Goal: Transaction & Acquisition: Purchase product/service

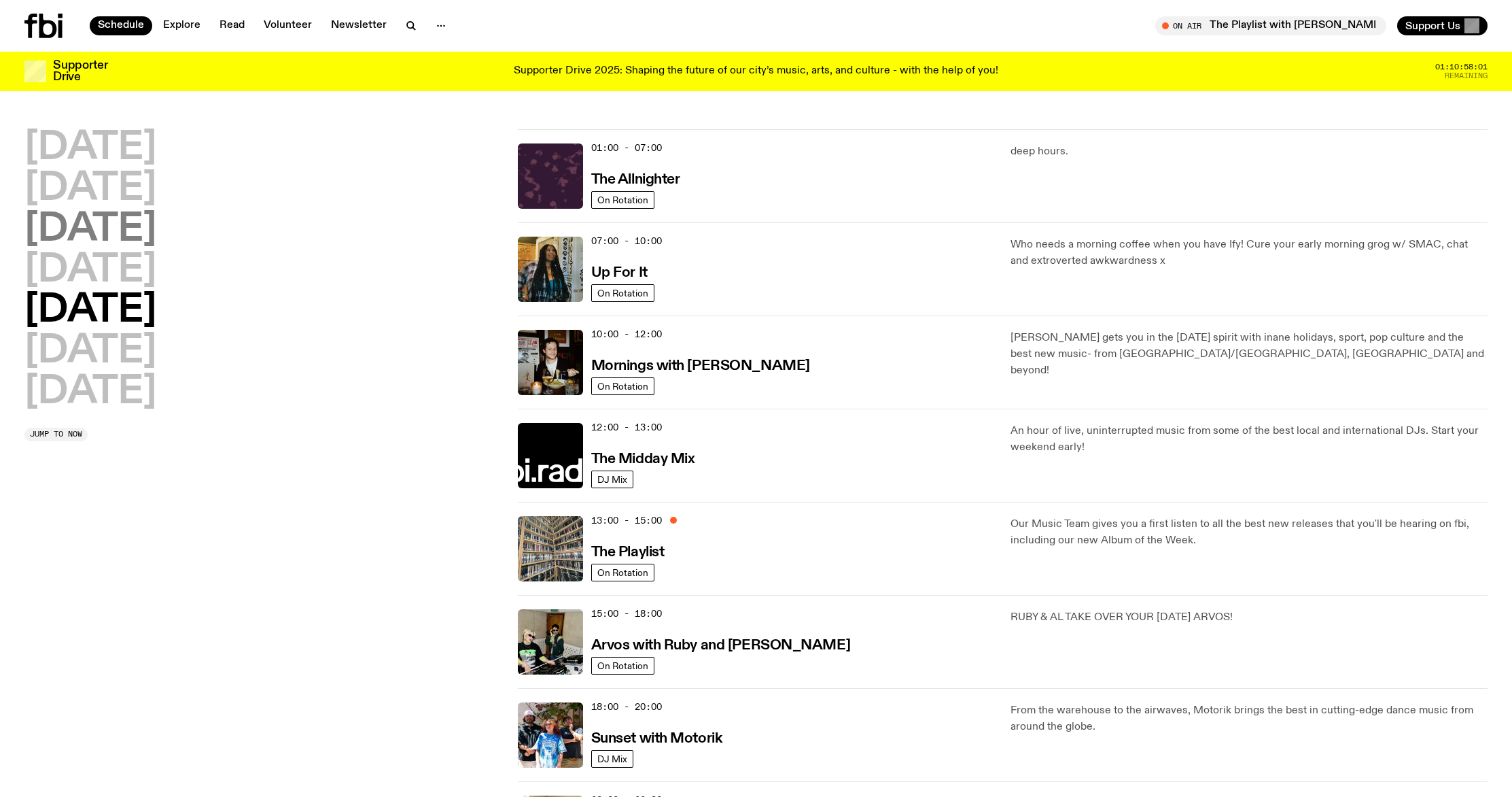
click at [156, 235] on h2 "[DATE]" at bounding box center [90, 230] width 132 height 38
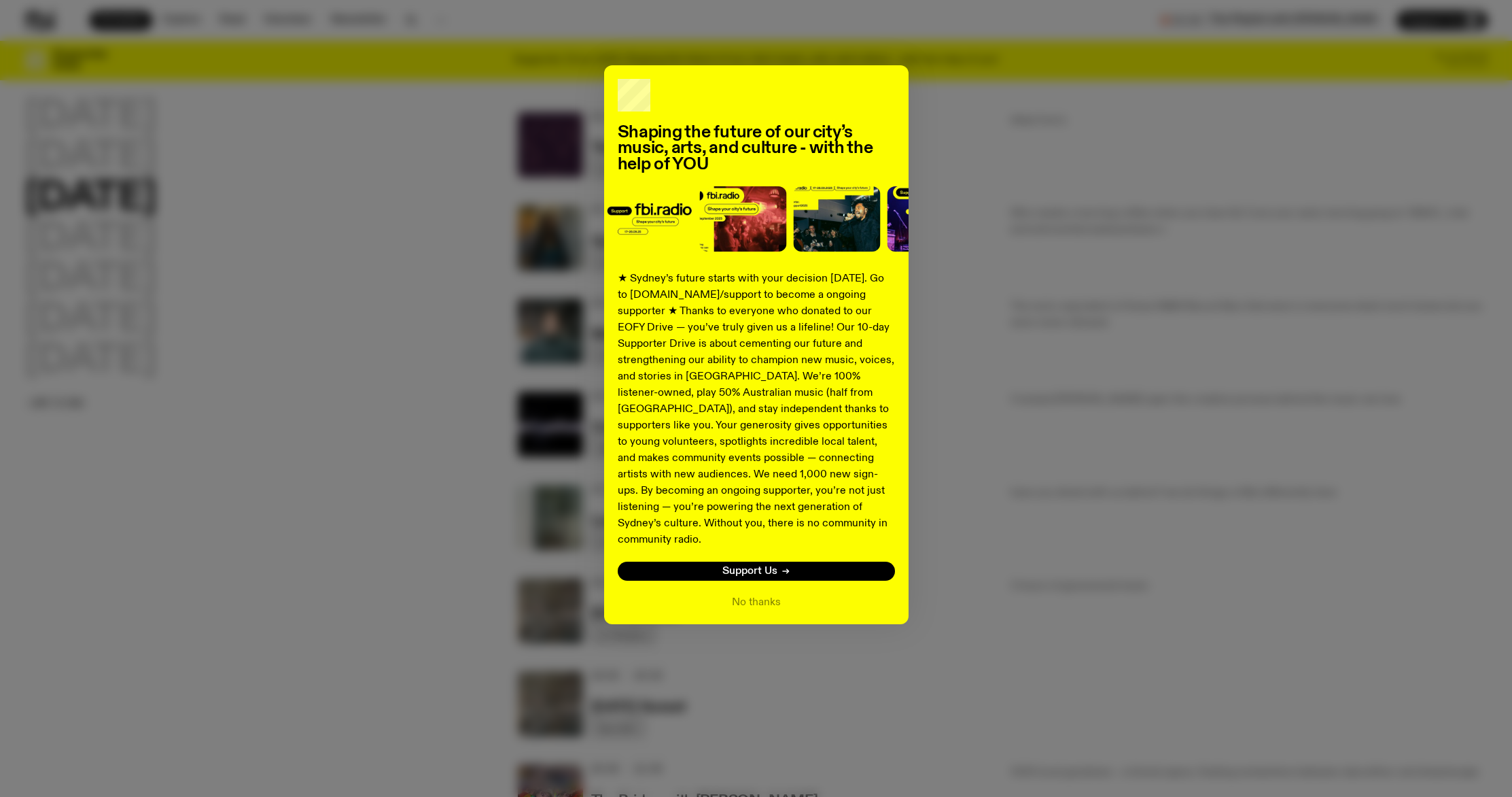
scroll to position [12, 0]
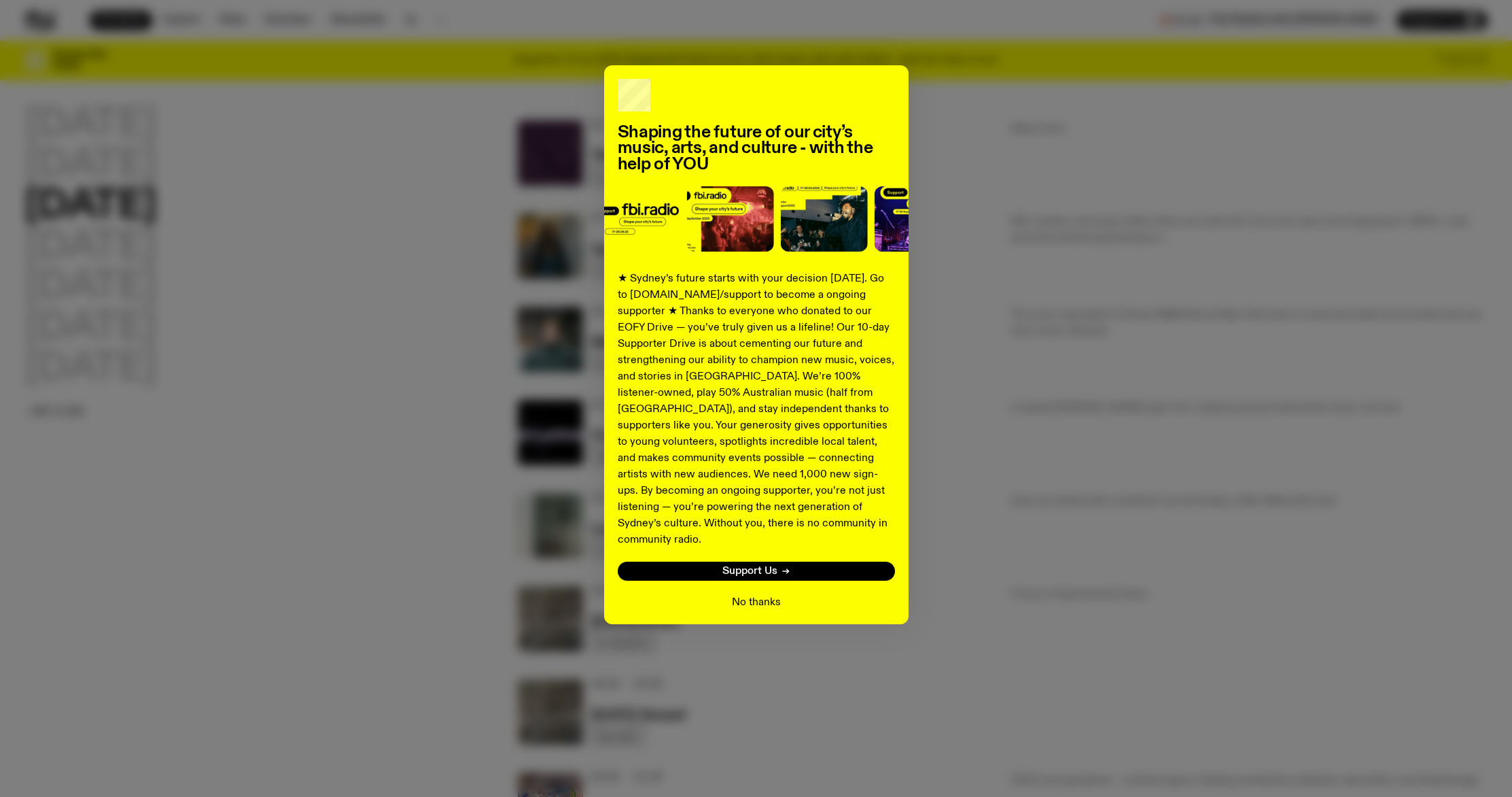
click at [739, 594] on button "No thanks" at bounding box center [756, 602] width 49 height 17
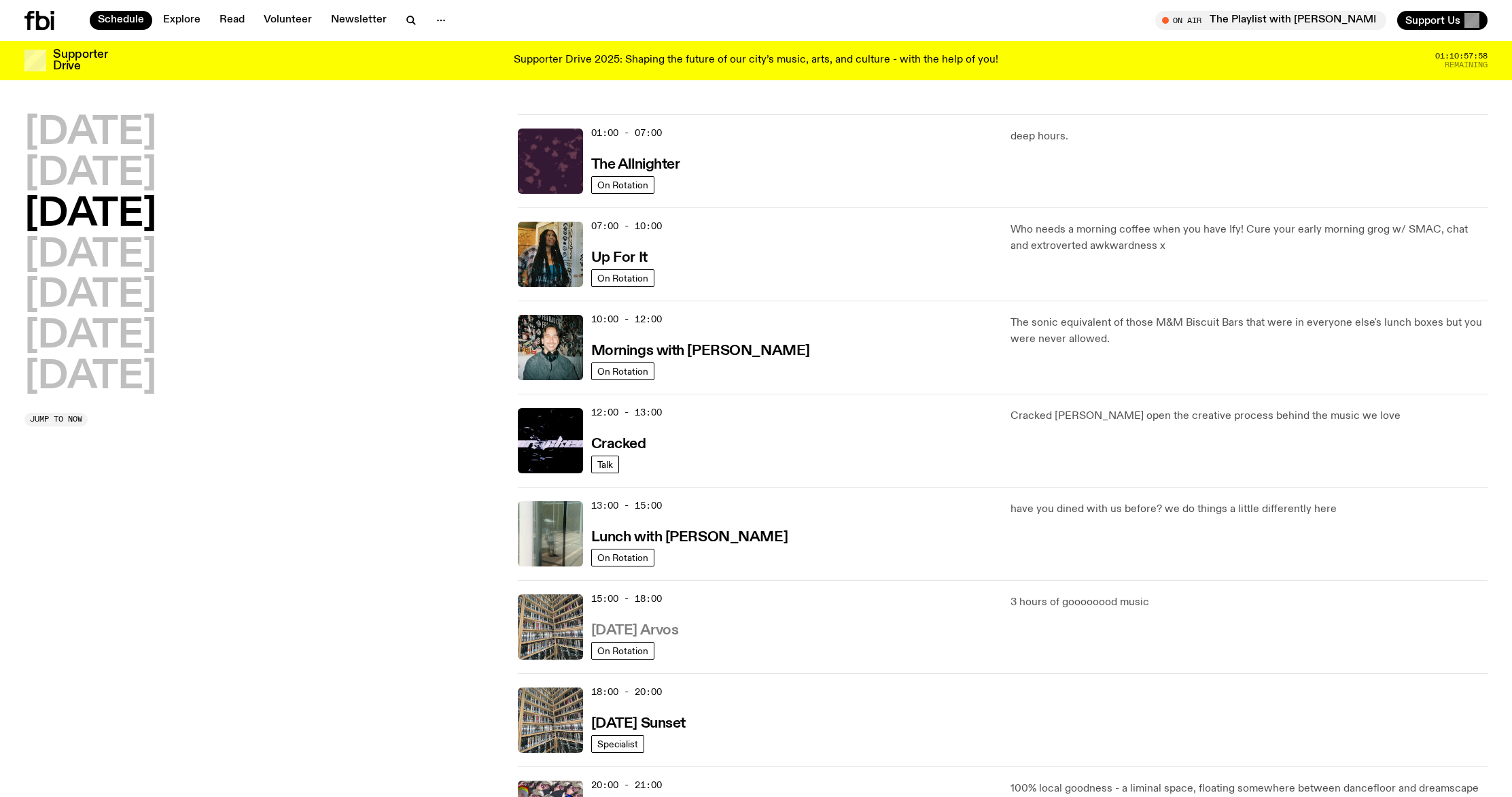
scroll to position [4, 0]
click at [679, 638] on h3 "[DATE] Arvos" at bounding box center [635, 631] width 88 height 14
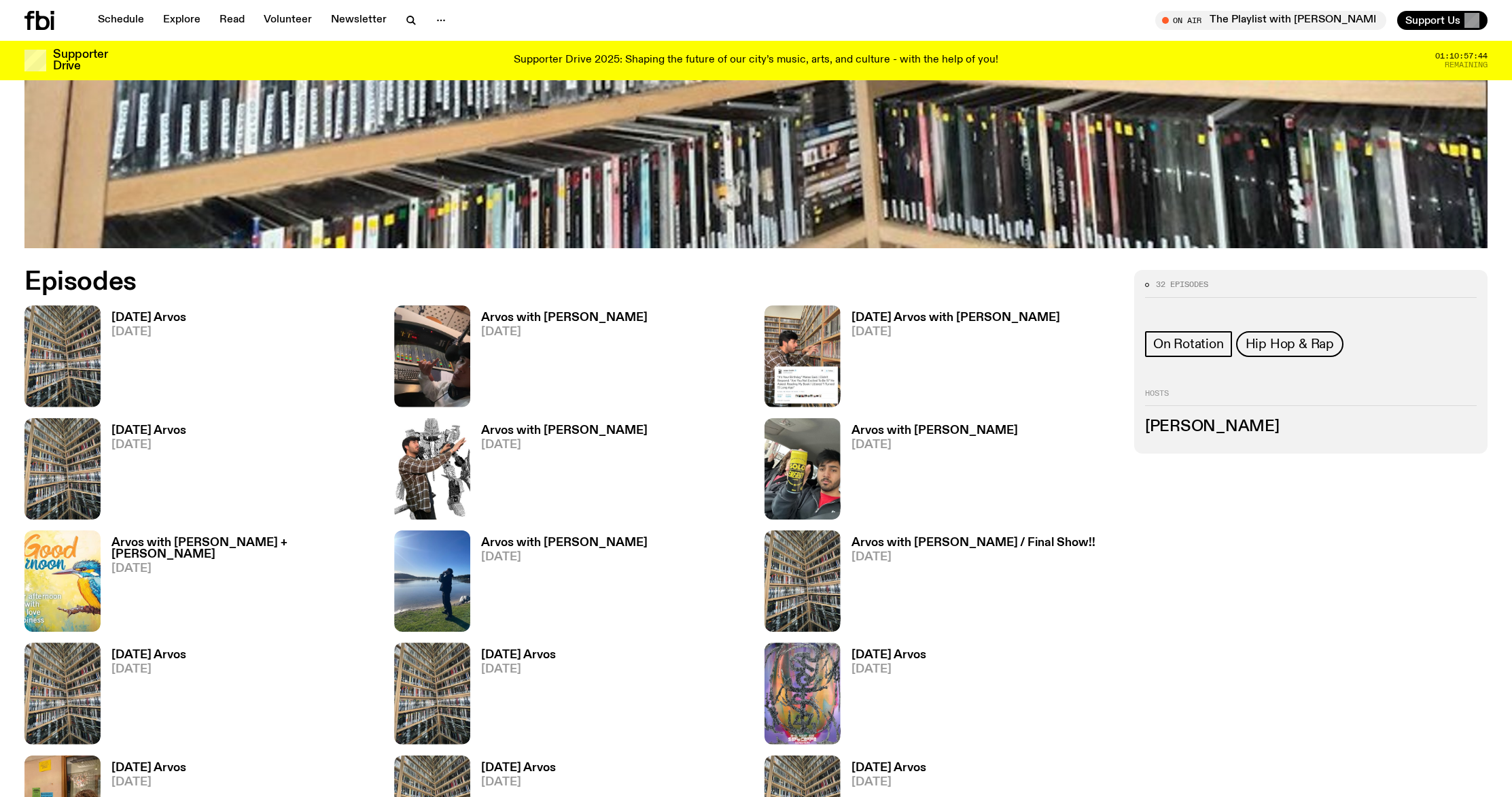
scroll to position [764, 0]
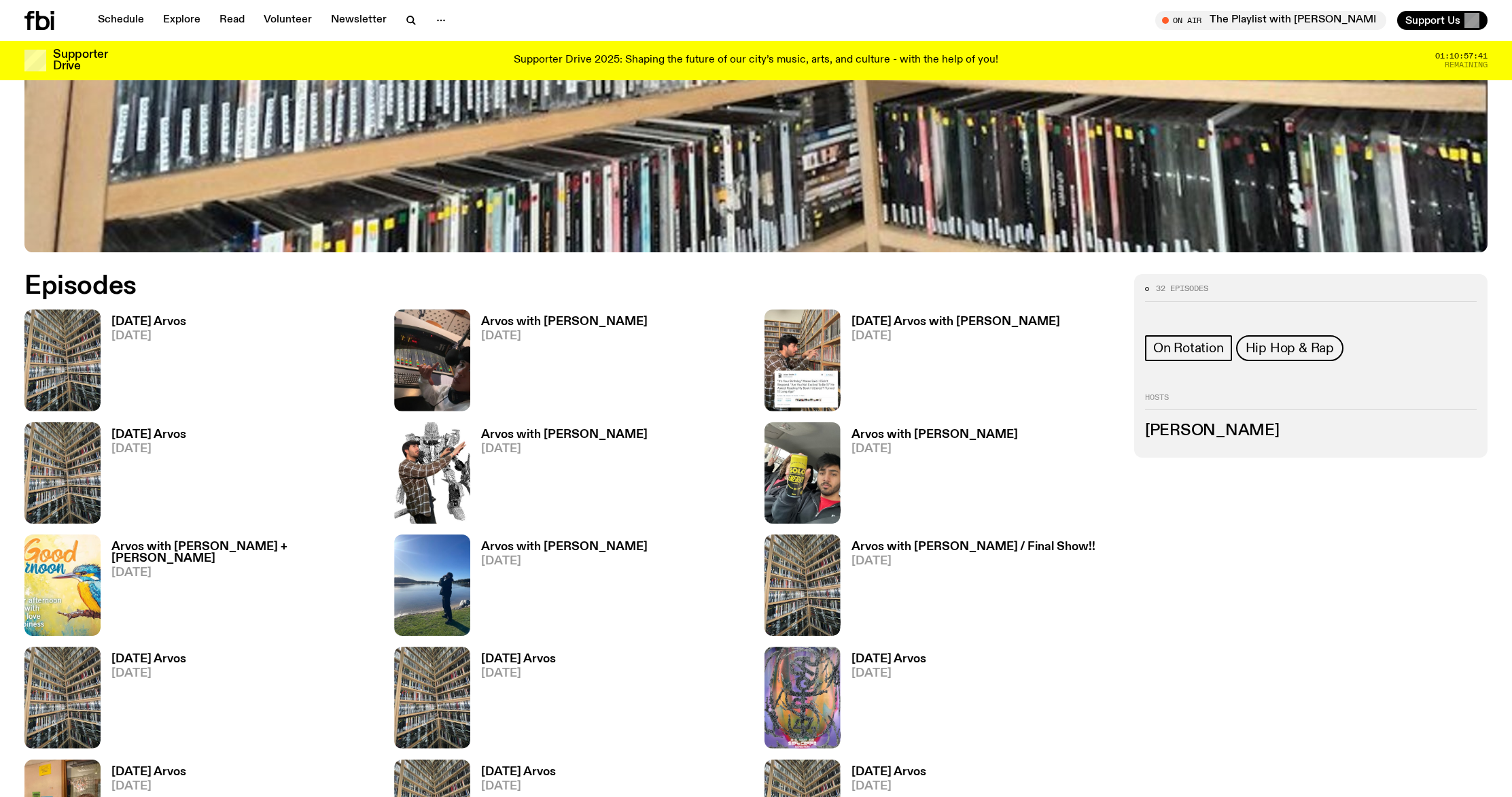
click at [154, 319] on h3 "[DATE] Arvos" at bounding box center [149, 322] width 75 height 12
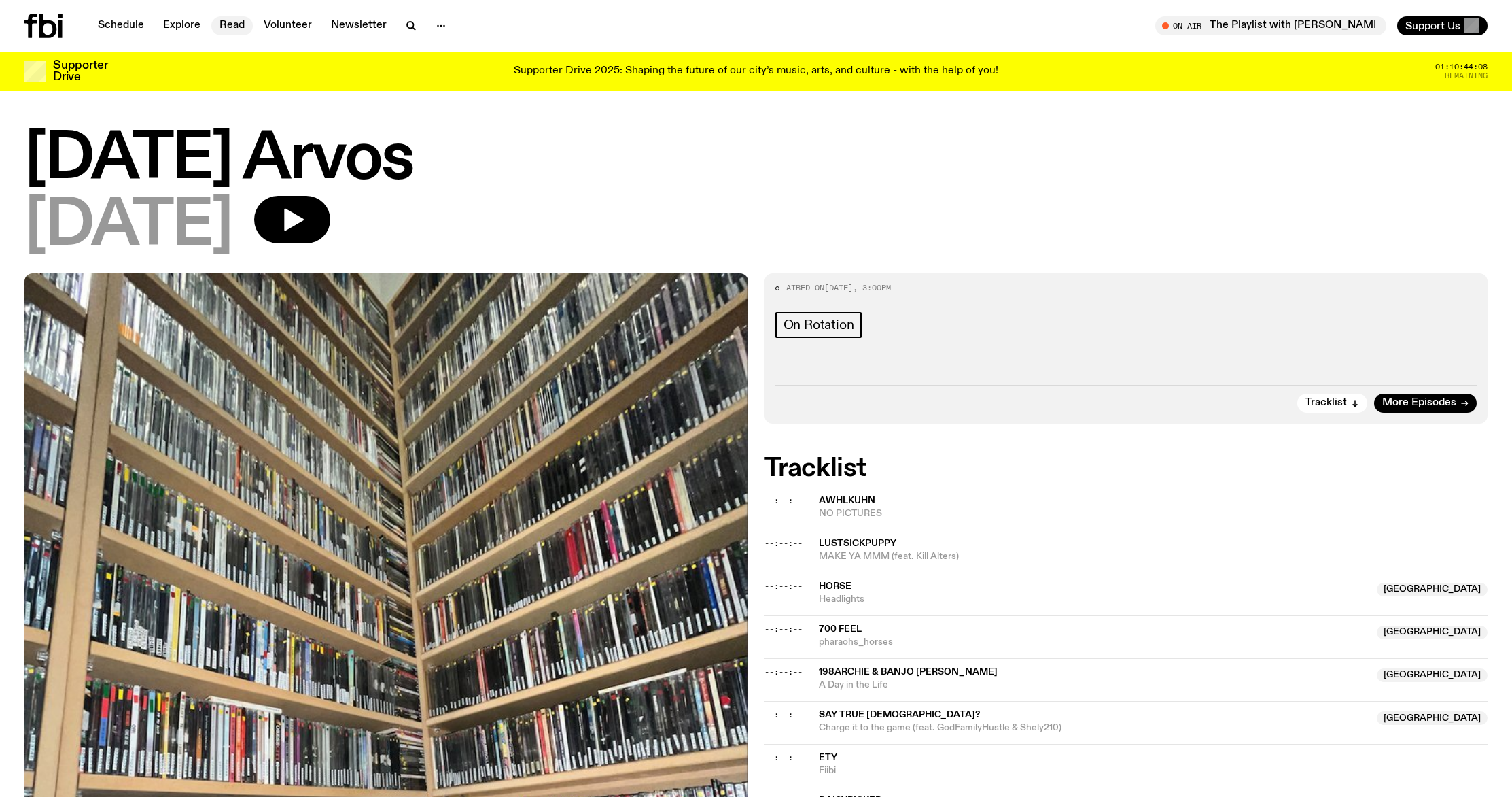
click at [222, 18] on link "Read" at bounding box center [232, 26] width 42 height 19
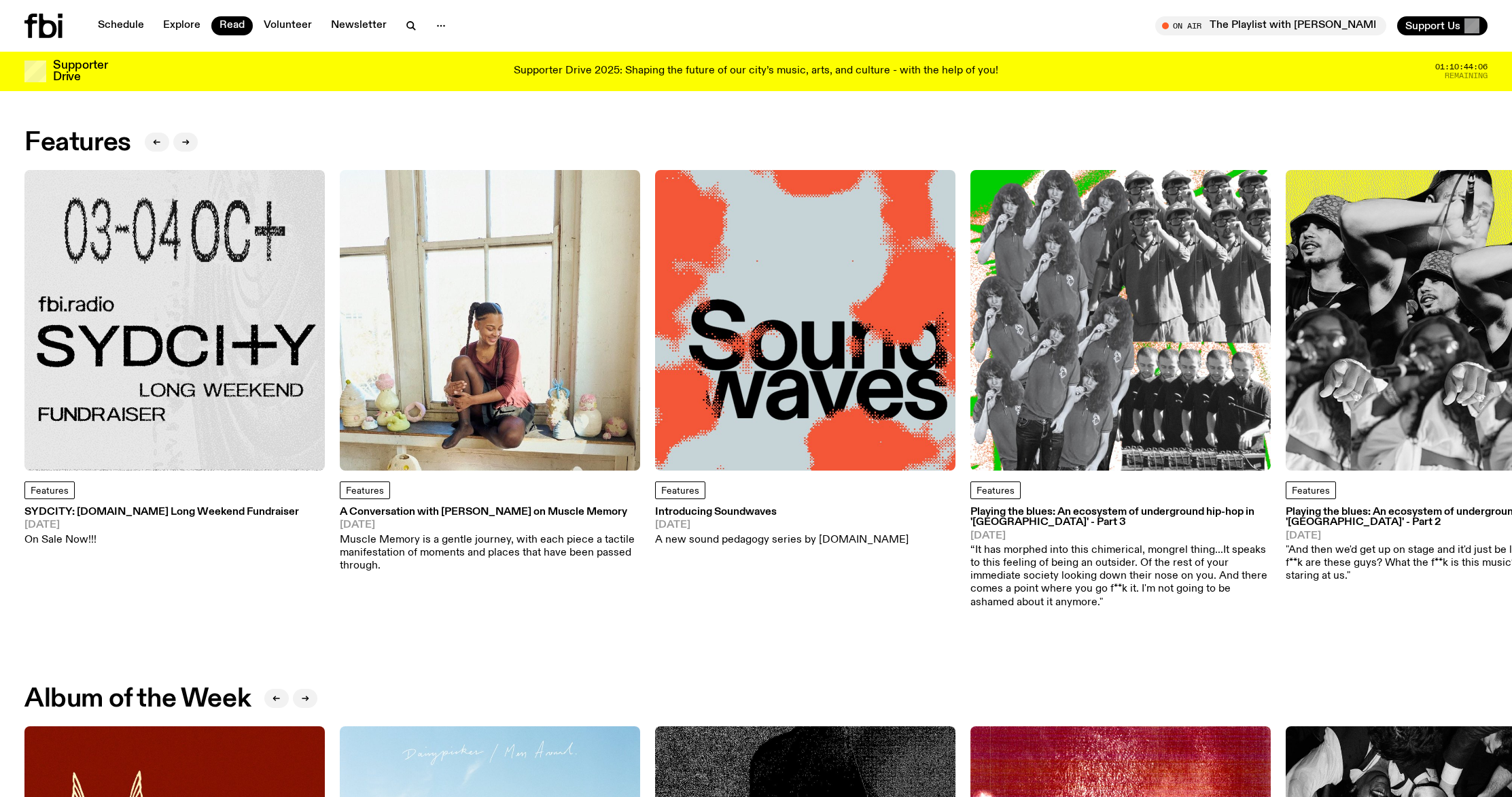
click at [141, 477] on div "Features SYDCITY: [DOMAIN_NAME] Long Weekend Fundraiser [DATE] On Sale Now!!!" at bounding box center [174, 358] width 300 height 377
click at [253, 370] on img at bounding box center [174, 320] width 300 height 300
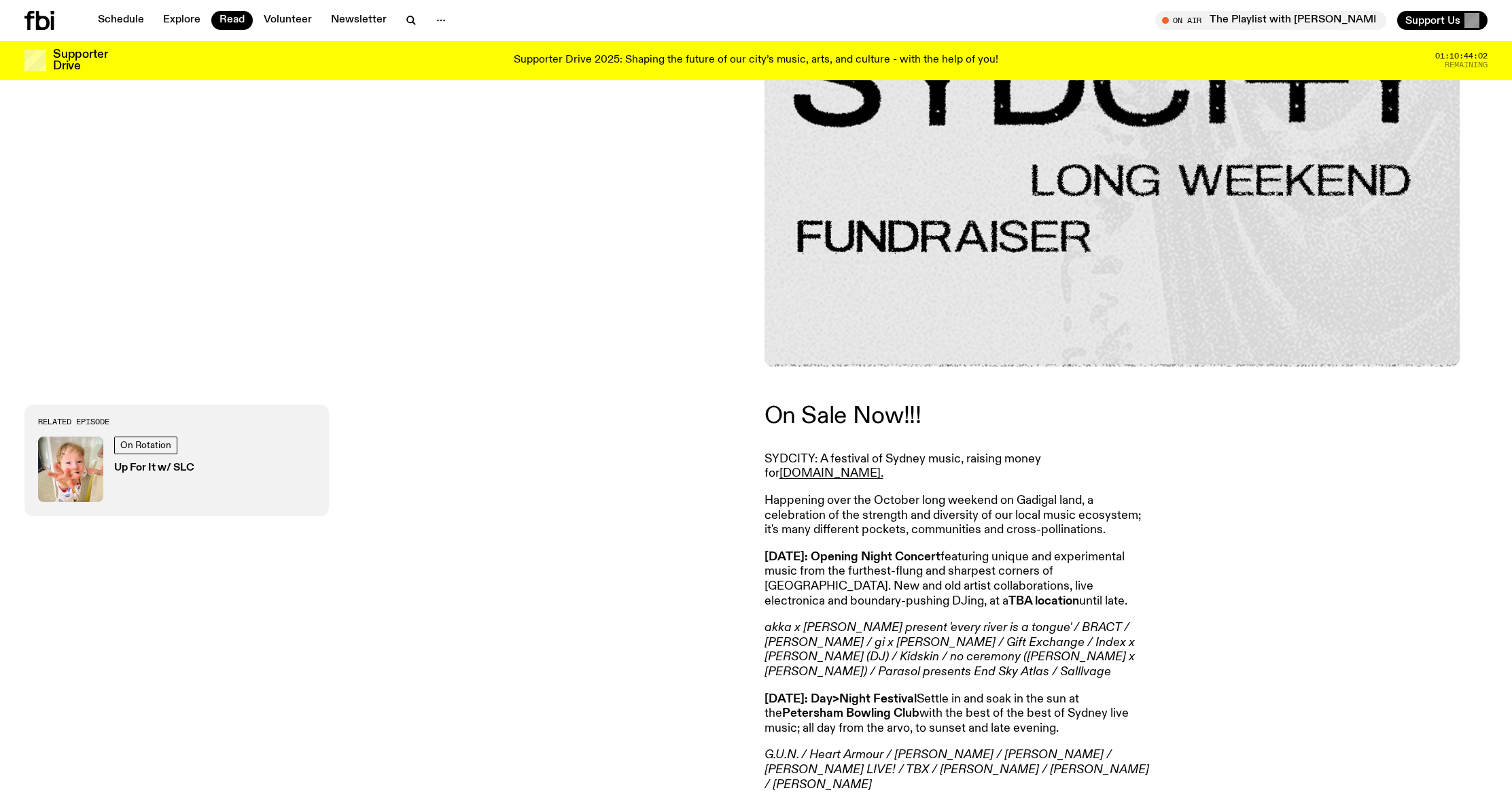
scroll to position [449, 0]
click at [857, 428] on link "On Sale Now!!!" at bounding box center [843, 415] width 157 height 24
